Goal: Task Accomplishment & Management: Complete application form

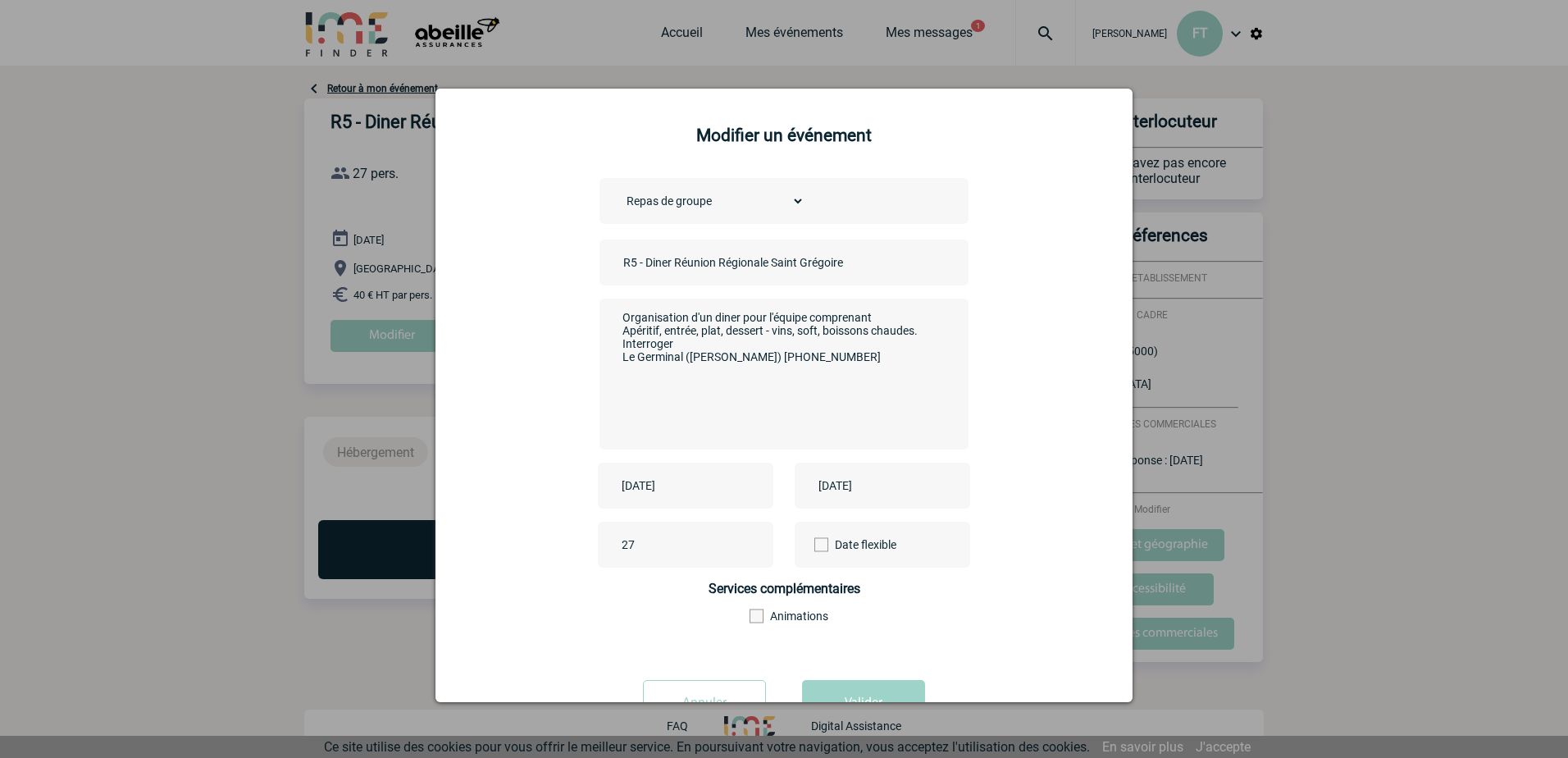
click at [873, 363] on textarea "Organisation d'un diner pour l'équipe comprenant Apéritif, entrée, plat, desser…" at bounding box center [780, 372] width 324 height 131
click at [870, 360] on textarea "Organisation d'un diner pour l'équipe comprenant Apéritif, entrée, plat, desser…" at bounding box center [780, 372] width 324 height 131
click at [910, 370] on textarea "Organisation d'un diner pour l'équipe comprenant Apéritif, entrée, plat, desser…" at bounding box center [780, 372] width 324 height 131
click at [882, 388] on textarea "Organisation d'un diner pour l'équipe comprenant Apéritif, entrée, plat, desser…" at bounding box center [780, 372] width 324 height 131
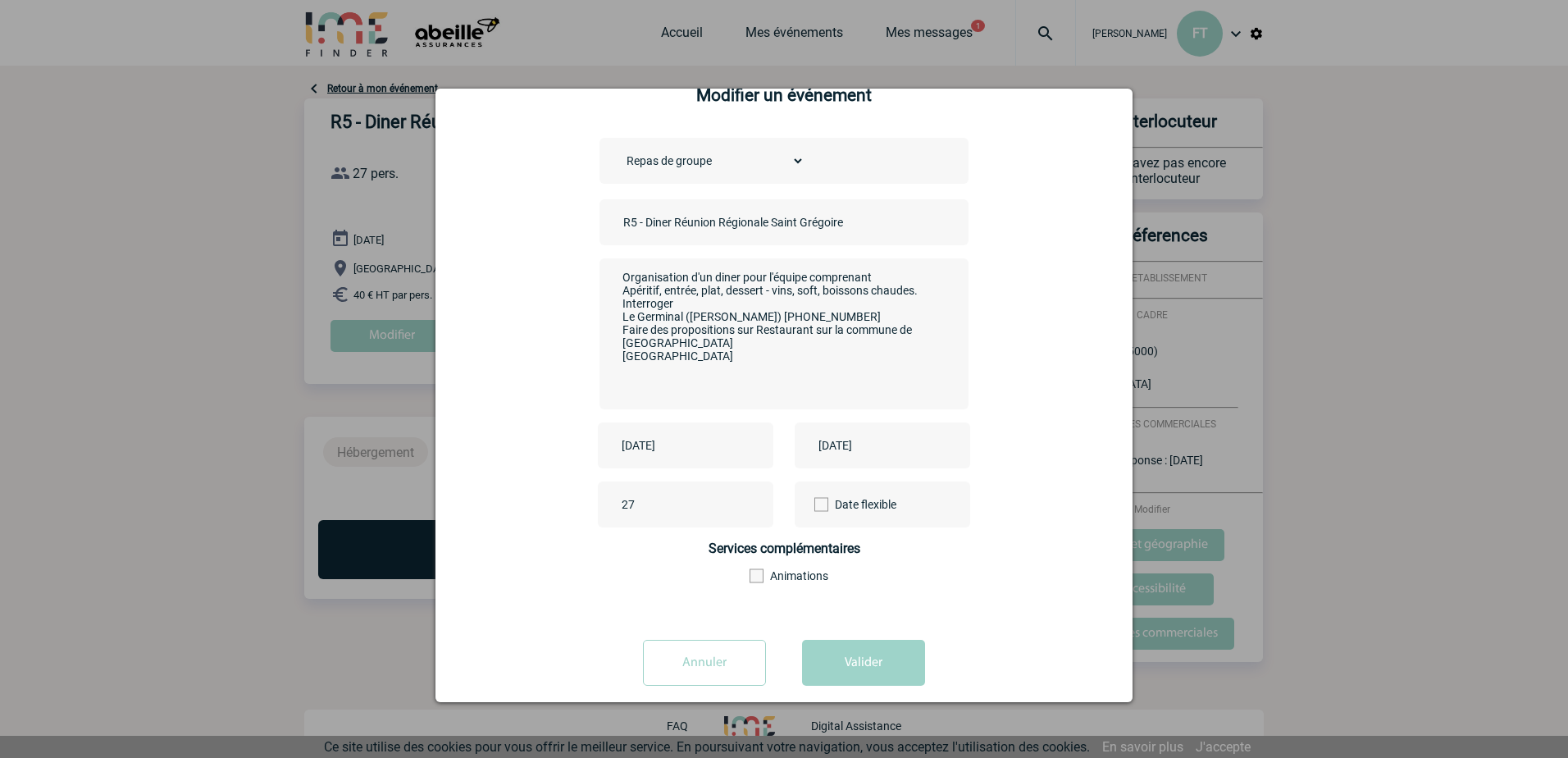
scroll to position [63, 0]
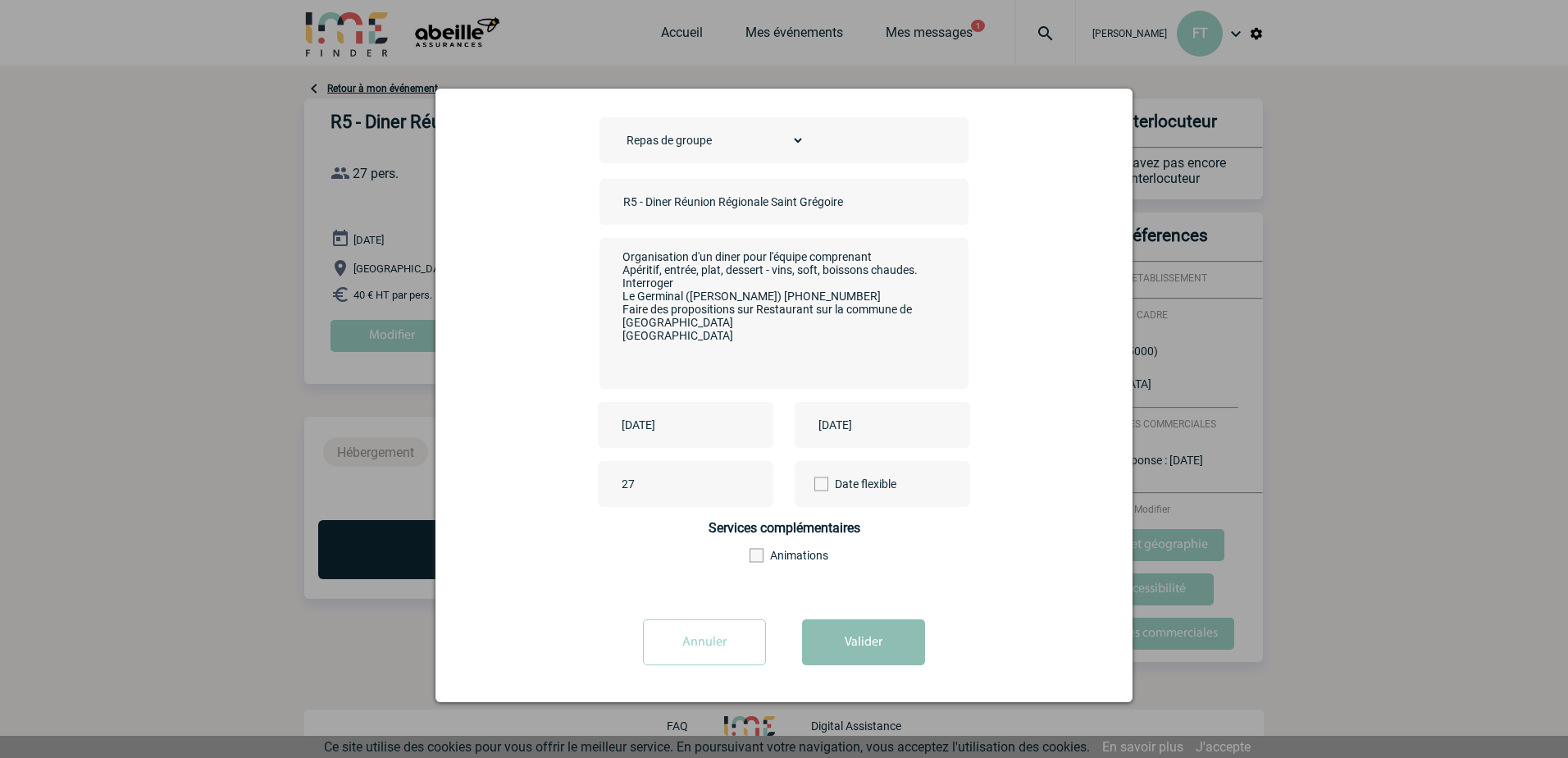
type textarea "Organisation d'un diner pour l'équipe comprenant Apéritif, entrée, plat, desser…"
click at [828, 640] on button "Valider" at bounding box center [863, 643] width 123 height 46
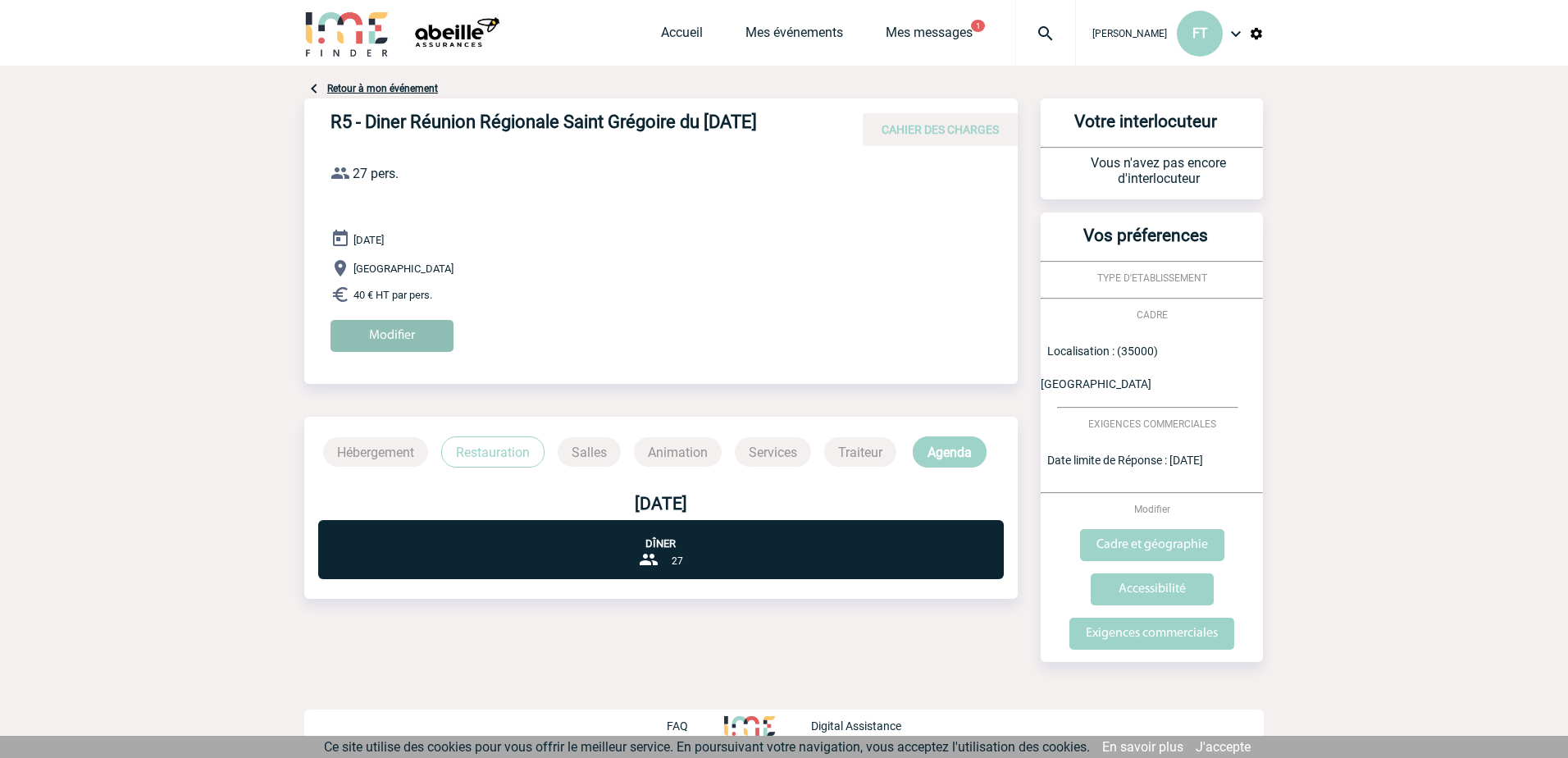
click at [417, 327] on input "Modifier" at bounding box center [391, 335] width 123 height 32
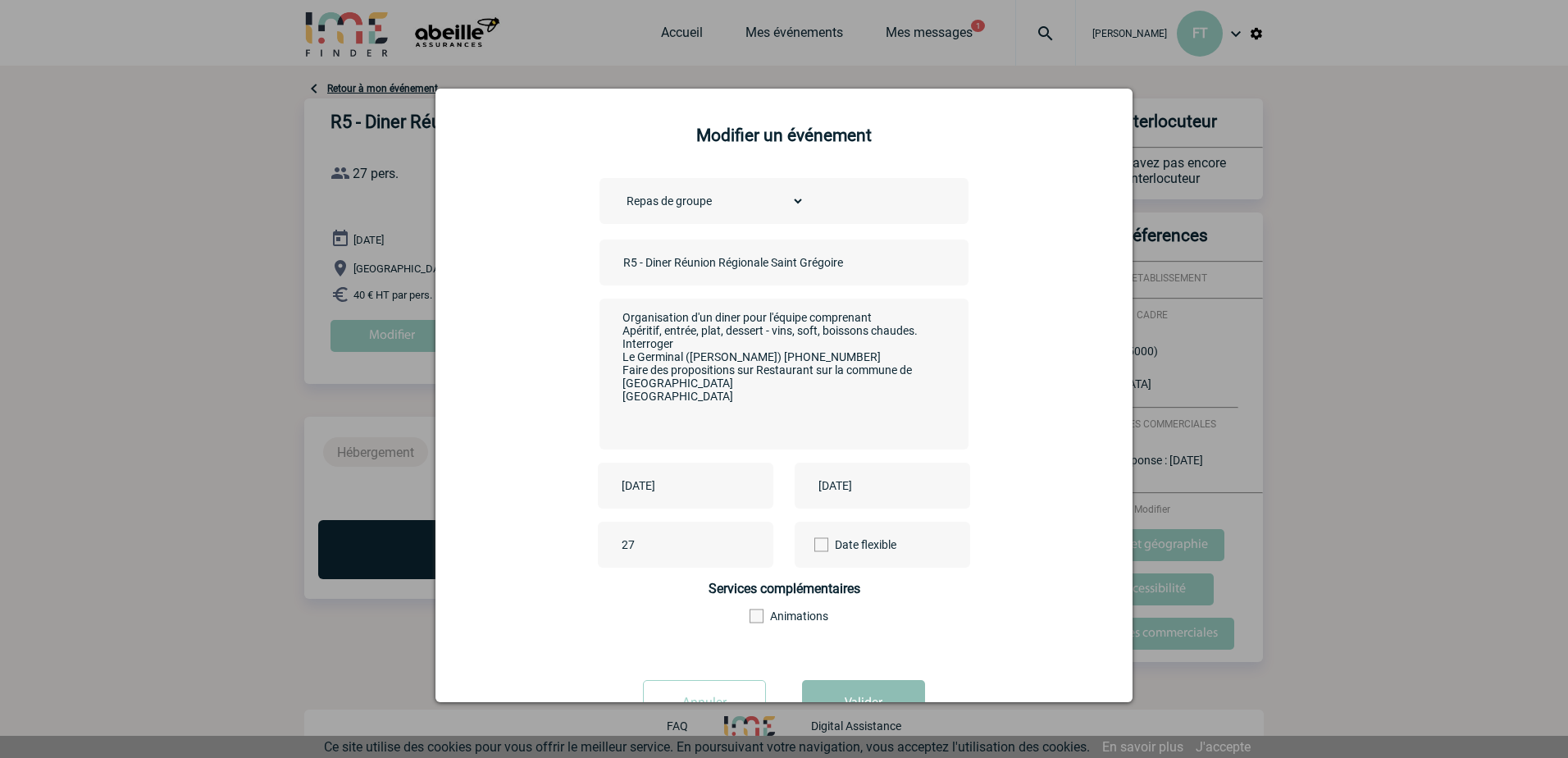
click at [878, 693] on button "Valider" at bounding box center [863, 703] width 123 height 46
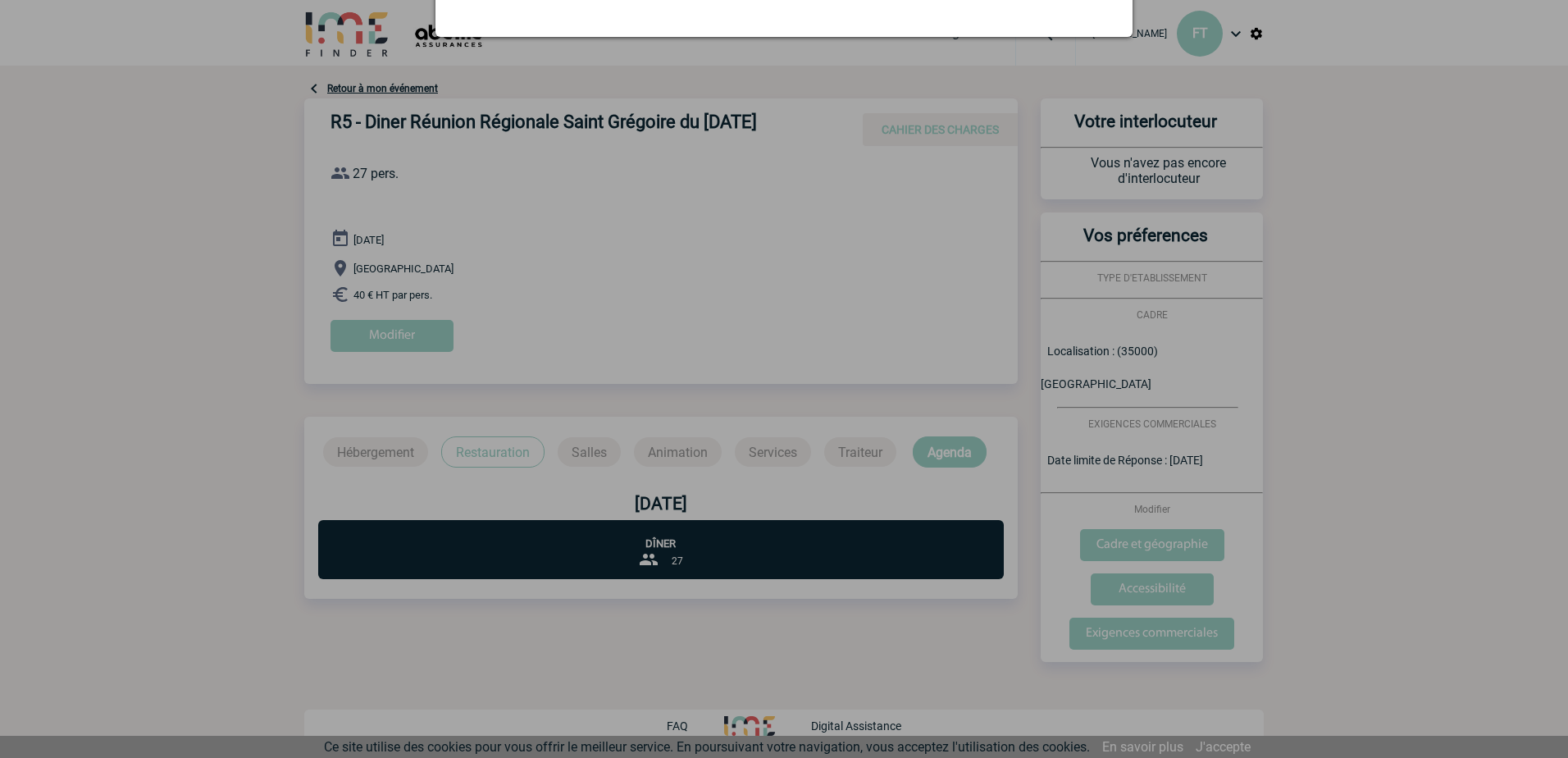
click at [253, 651] on div at bounding box center [784, 379] width 1568 height 758
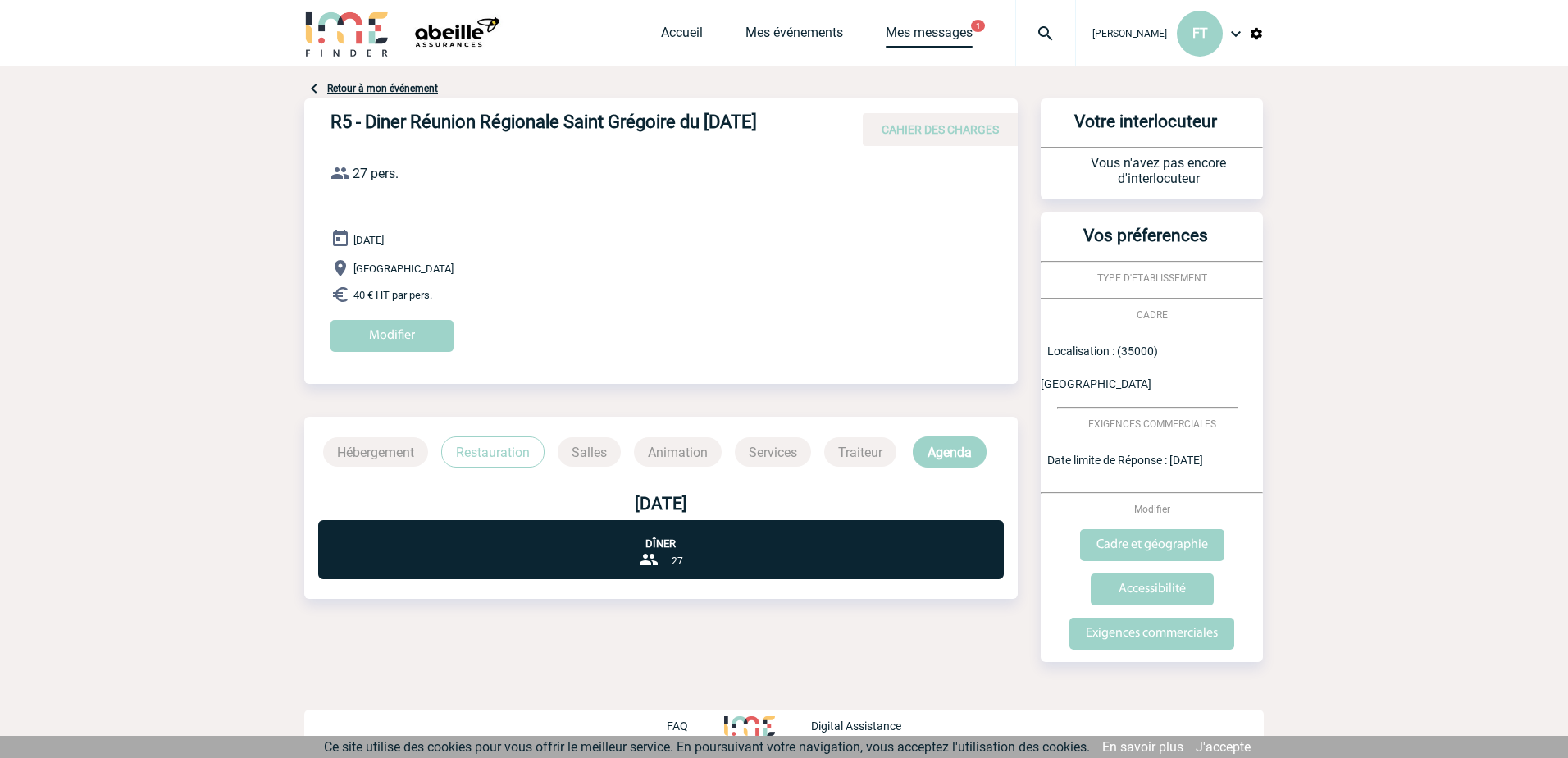
click at [907, 32] on link "Mes messages" at bounding box center [928, 36] width 87 height 23
